Goal: Check status: Check status

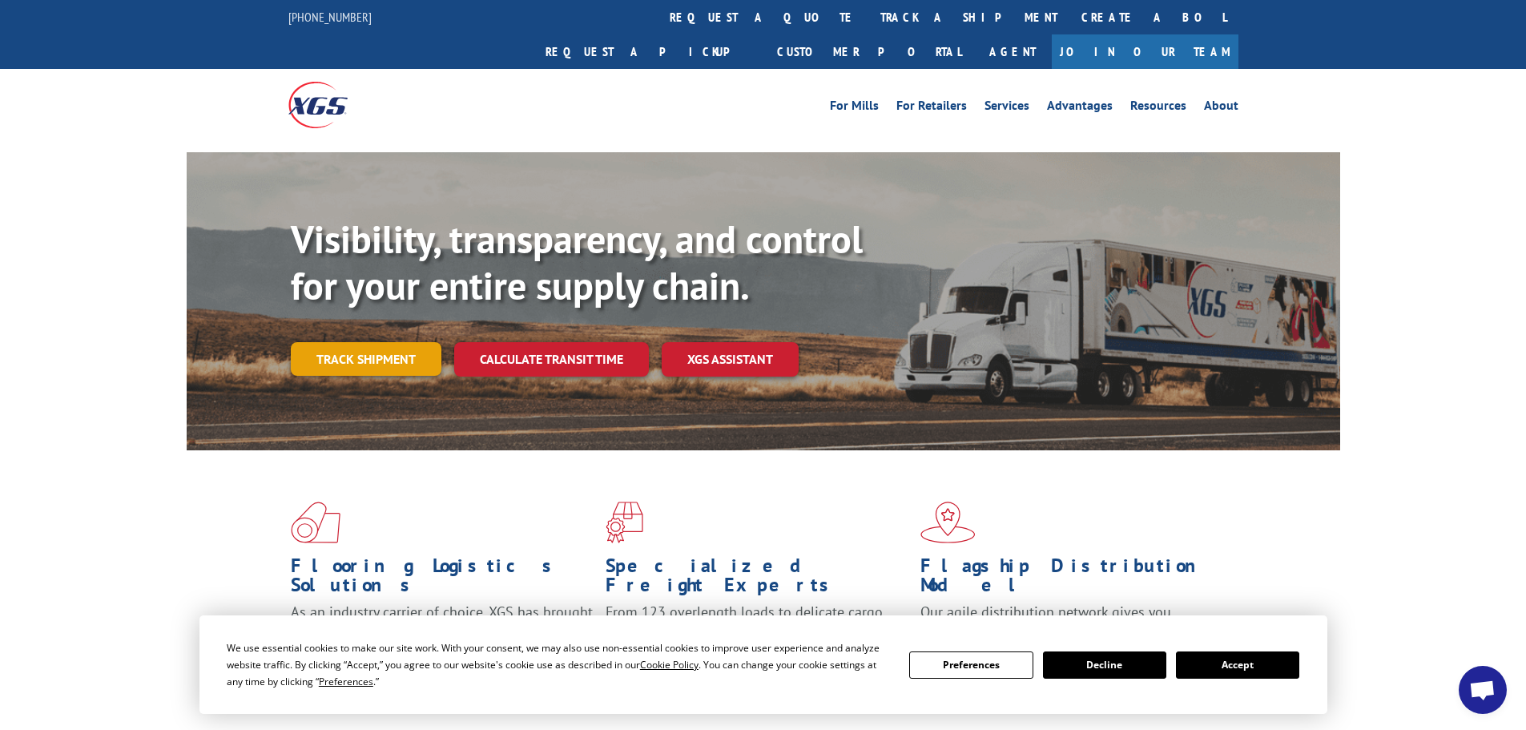
drag, startPoint x: 337, startPoint y: 329, endPoint x: 382, endPoint y: 304, distance: 51.7
click at [337, 342] on link "Track shipment" at bounding box center [366, 359] width 151 height 34
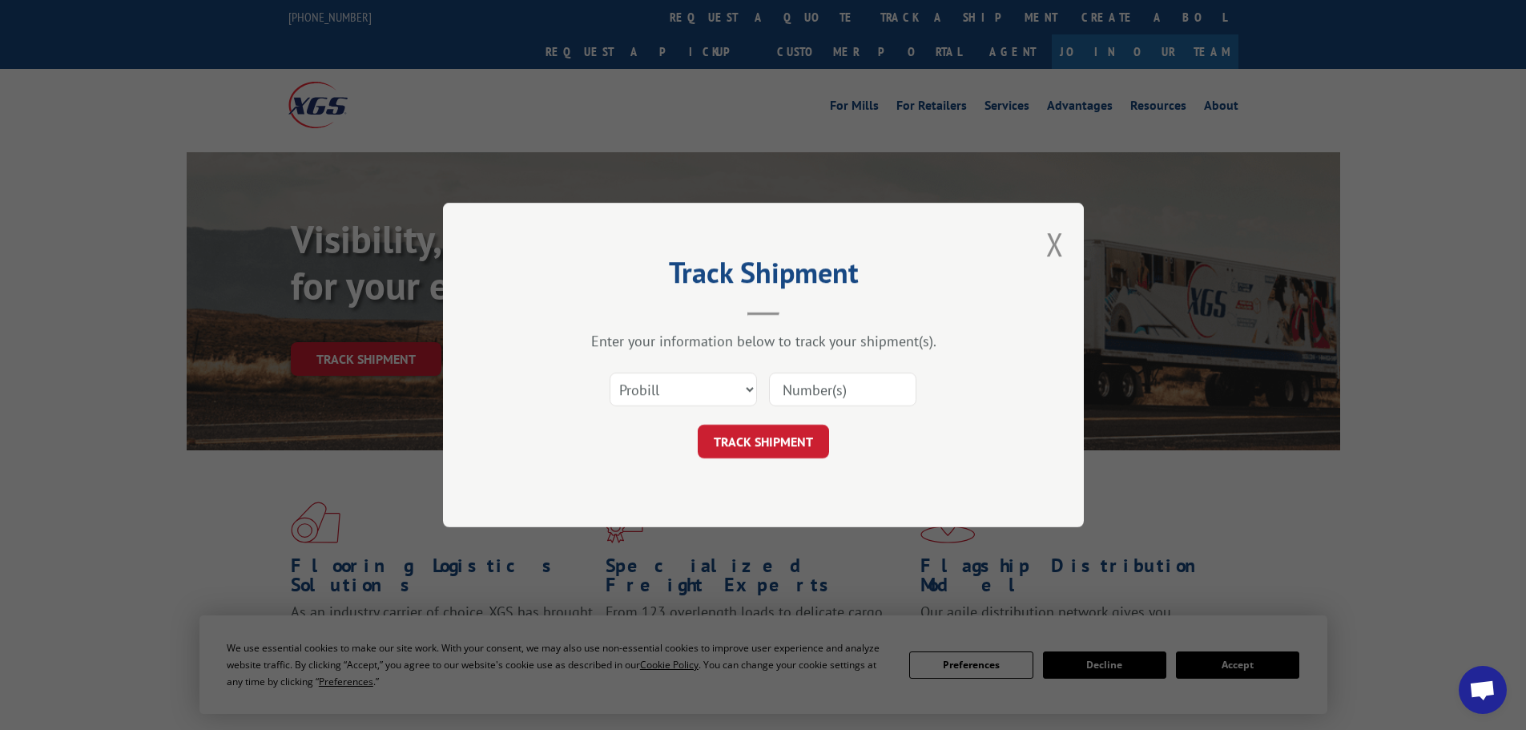
click at [666, 371] on div "Select category... Probill BOL PO" at bounding box center [683, 389] width 146 height 37
click at [657, 397] on select "Select category... Probill BOL PO" at bounding box center [683, 390] width 147 height 34
select select "po"
click at [610, 373] on select "Select category... Probill BOL PO" at bounding box center [683, 390] width 147 height 34
paste input "29521917"
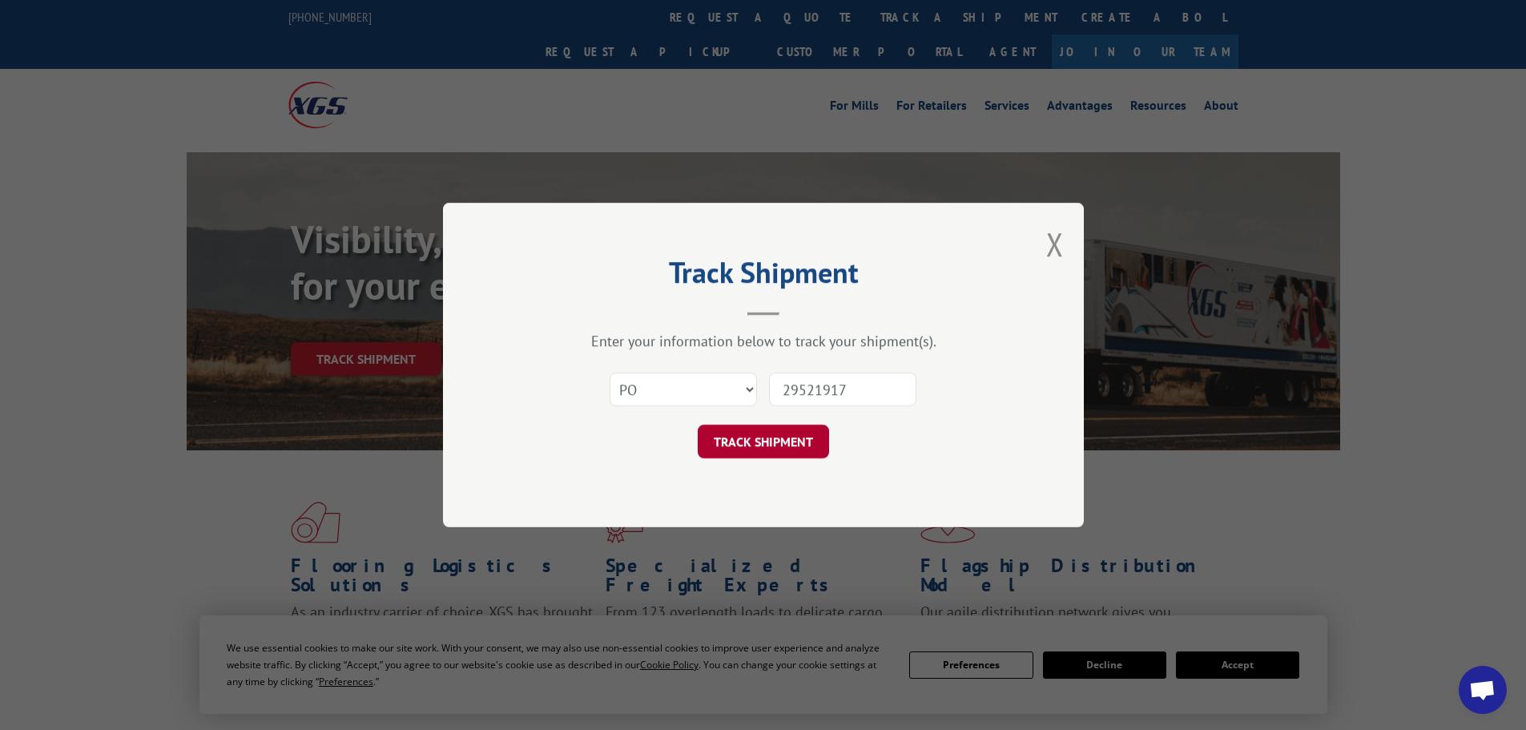
type input "29521917"
click at [753, 440] on button "TRACK SHIPMENT" at bounding box center [763, 442] width 131 height 34
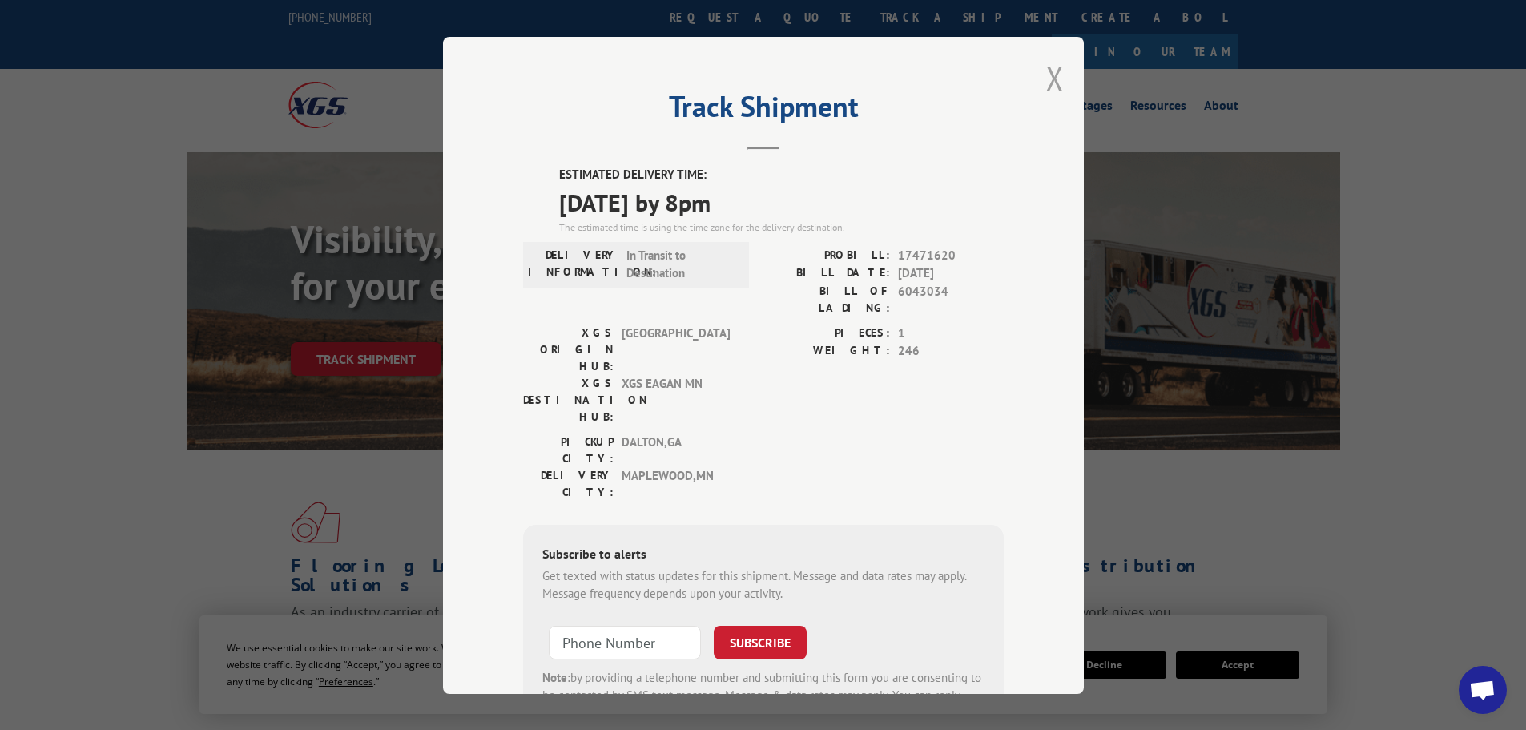
click at [1047, 80] on button "Close modal" at bounding box center [1055, 78] width 18 height 42
